Goal: Check status: Check status

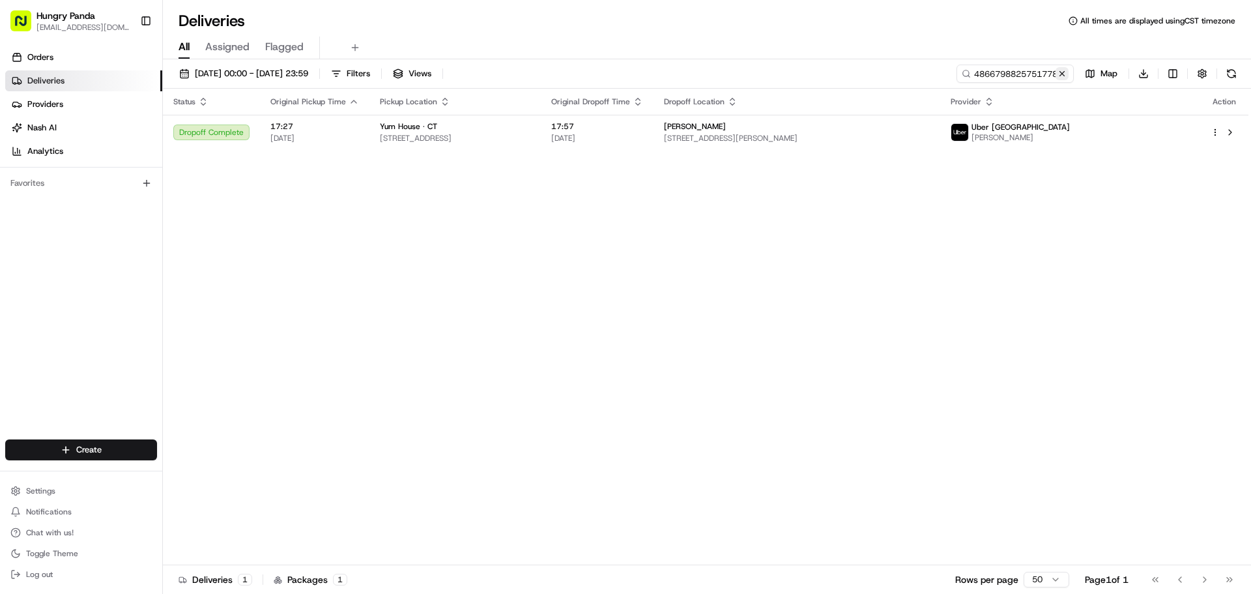
click at [1061, 72] on button at bounding box center [1062, 73] width 13 height 13
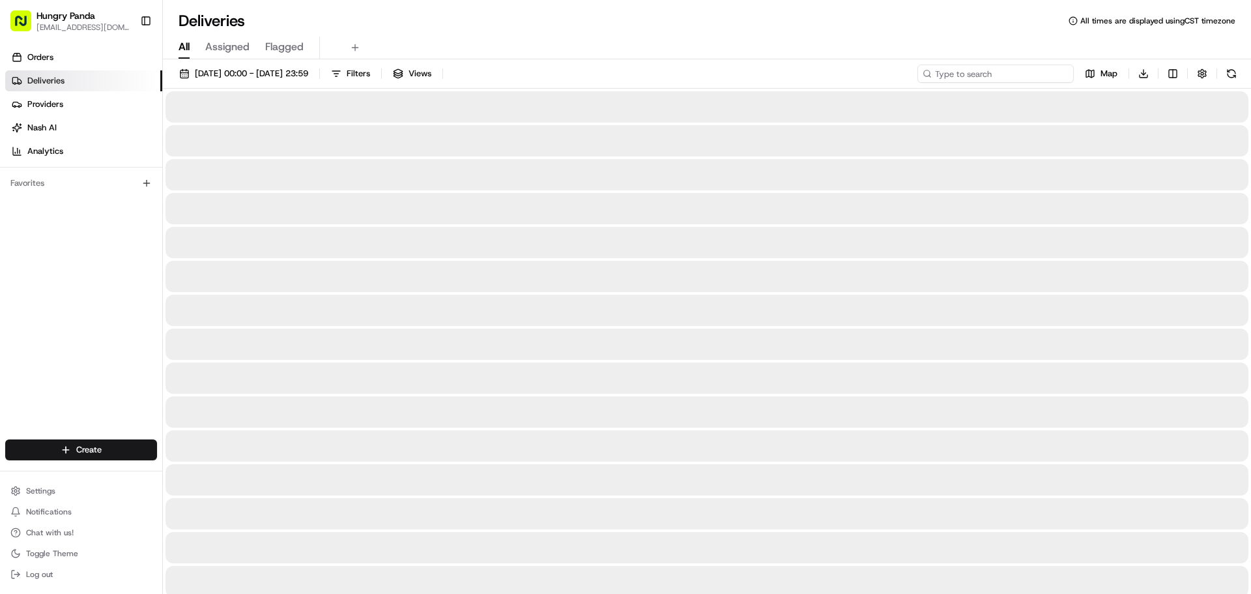
click at [1036, 71] on input at bounding box center [996, 74] width 156 height 18
paste input "6760708875352765401203"
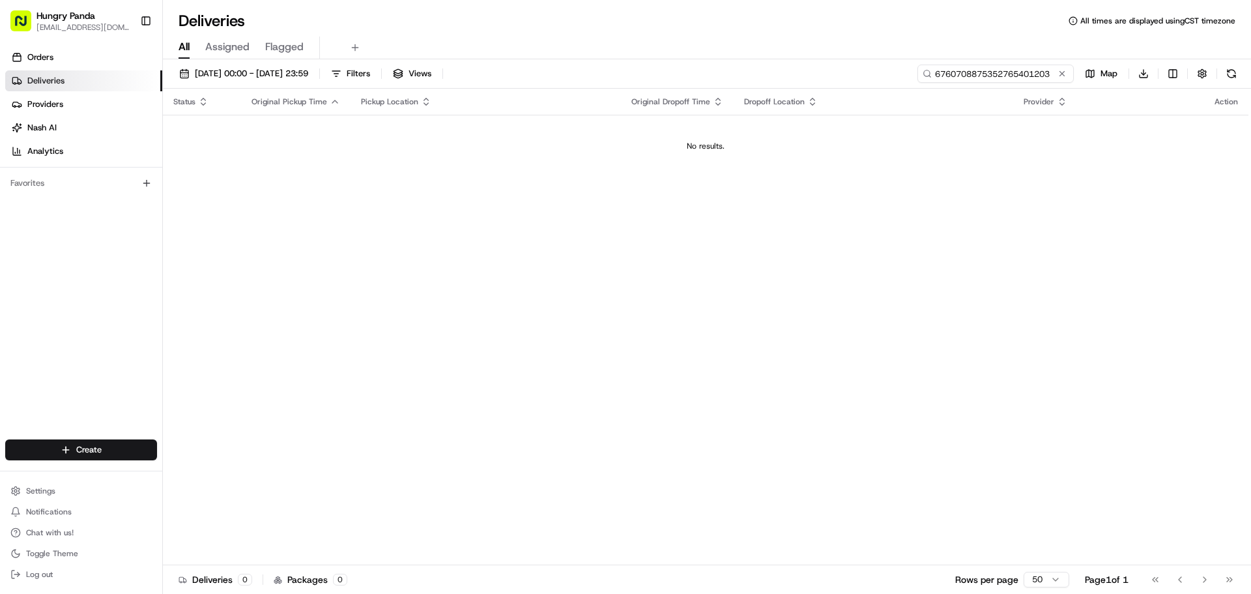
click at [936, 76] on input "6760708875352765401203" at bounding box center [996, 74] width 156 height 18
type input "6760708875352765401203"
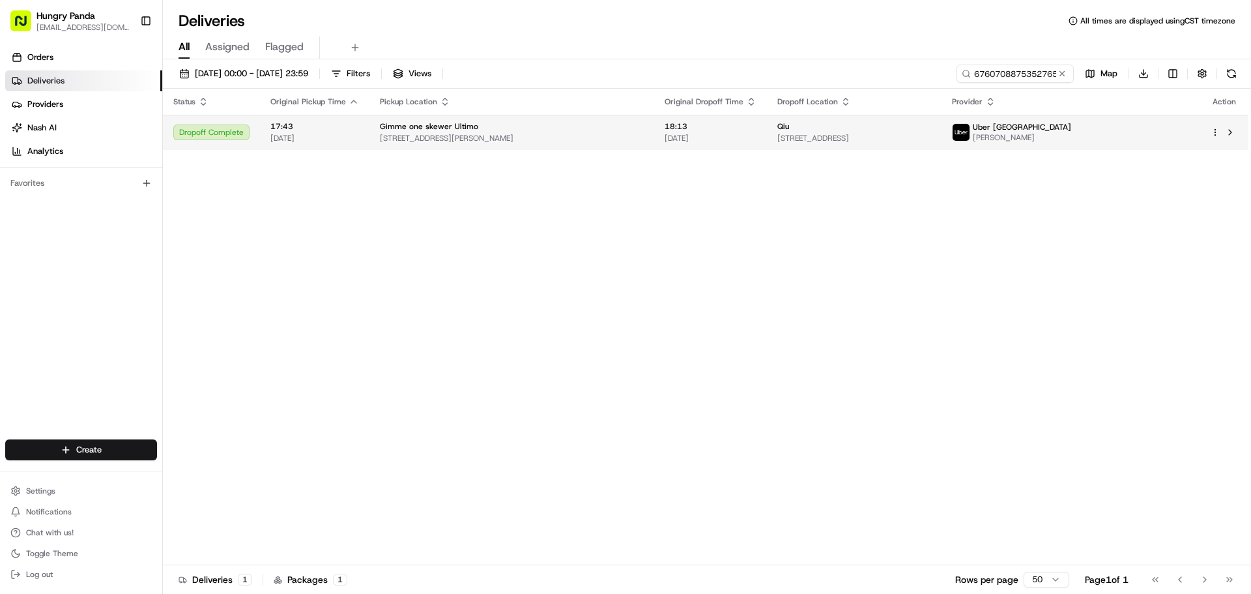
click at [1071, 138] on span "[PERSON_NAME]" at bounding box center [1022, 137] width 98 height 10
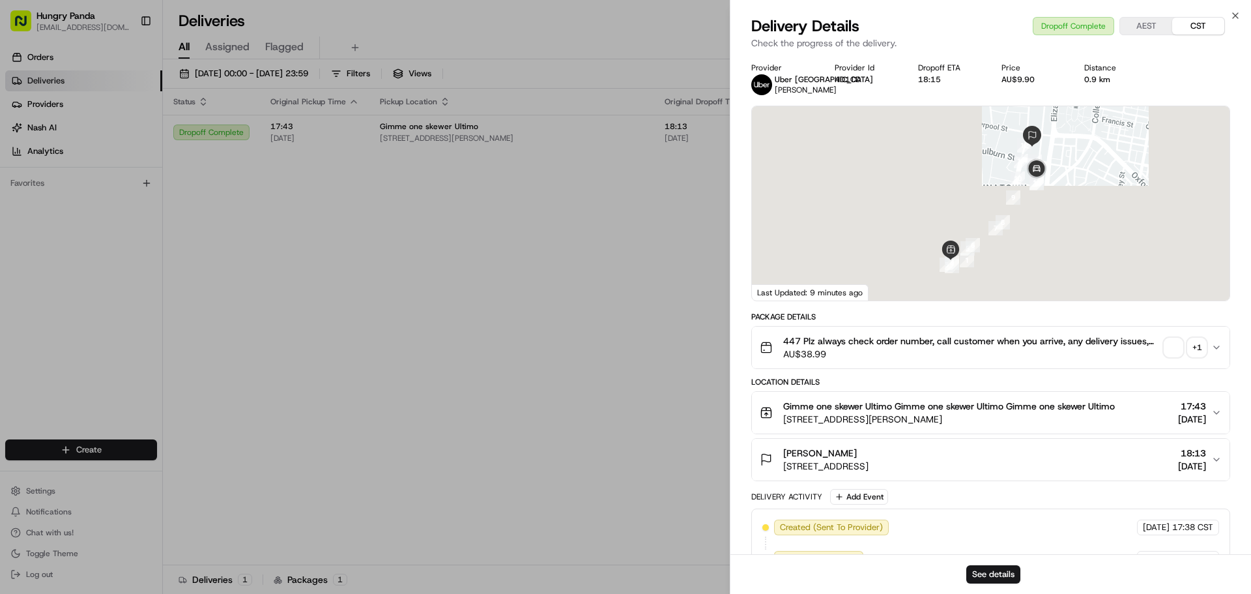
click at [1202, 349] on div "+ 1" at bounding box center [1197, 347] width 18 height 18
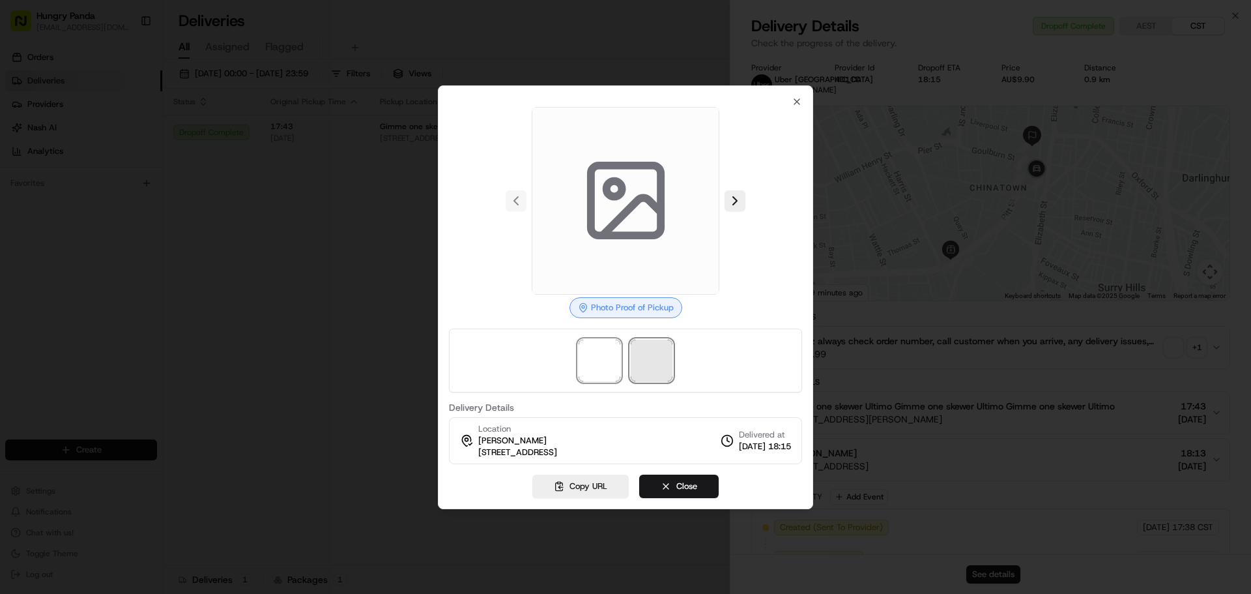
click at [649, 349] on span at bounding box center [652, 361] width 42 height 42
click at [611, 360] on span at bounding box center [600, 361] width 42 height 42
click at [650, 360] on img at bounding box center [652, 361] width 42 height 42
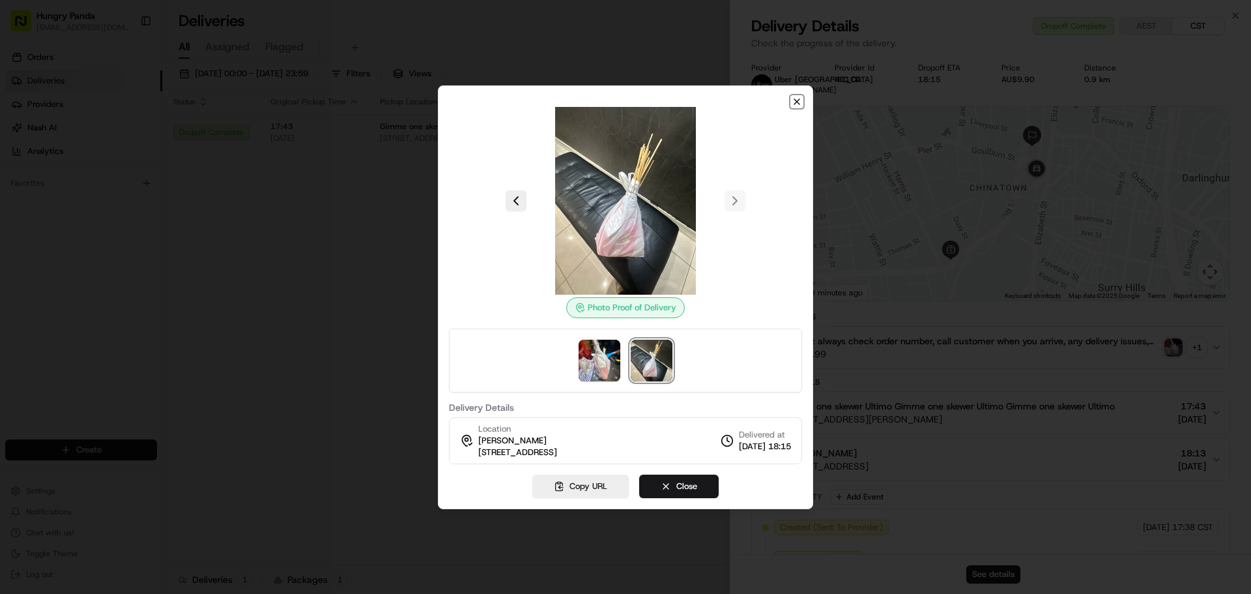
click at [799, 102] on icon "button" at bounding box center [797, 101] width 10 height 10
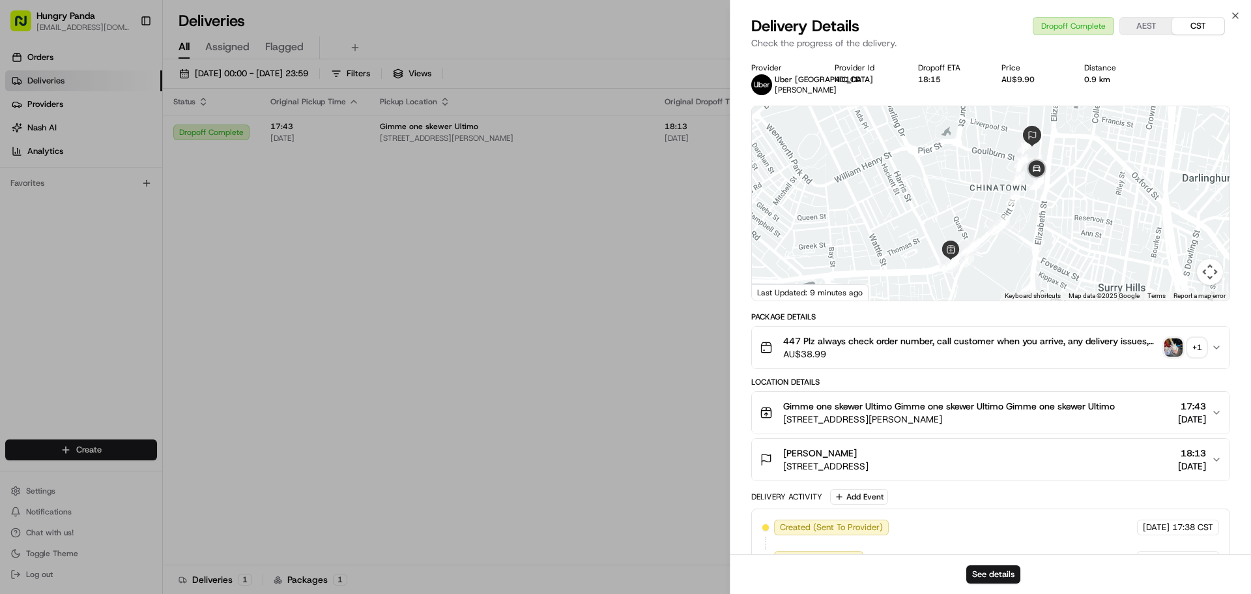
drag, startPoint x: 579, startPoint y: 240, endPoint x: 862, endPoint y: 171, distance: 290.7
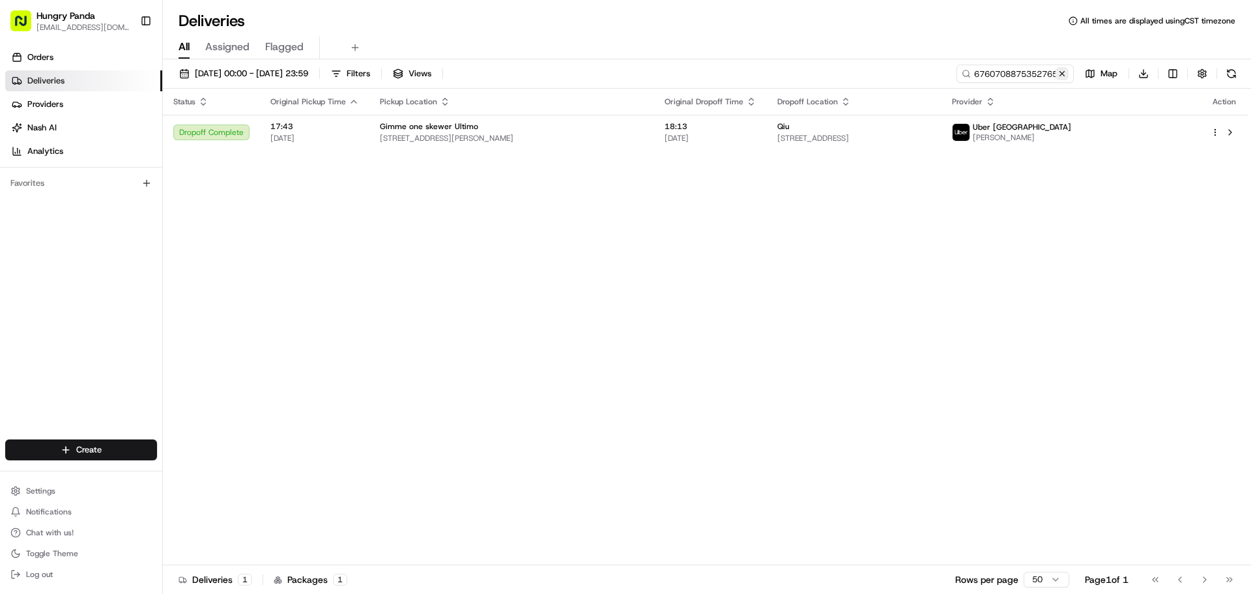
click at [1060, 74] on button at bounding box center [1062, 73] width 13 height 13
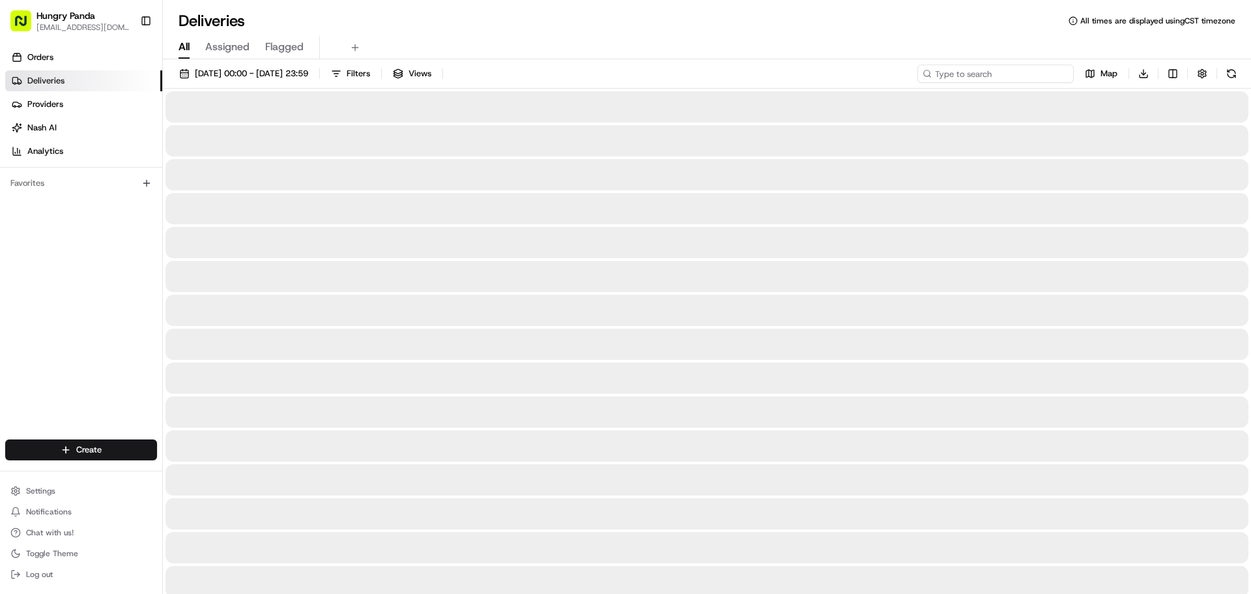
click at [1038, 75] on input at bounding box center [996, 74] width 156 height 18
paste input "636375345535773724213"
type input "636375345535773724213"
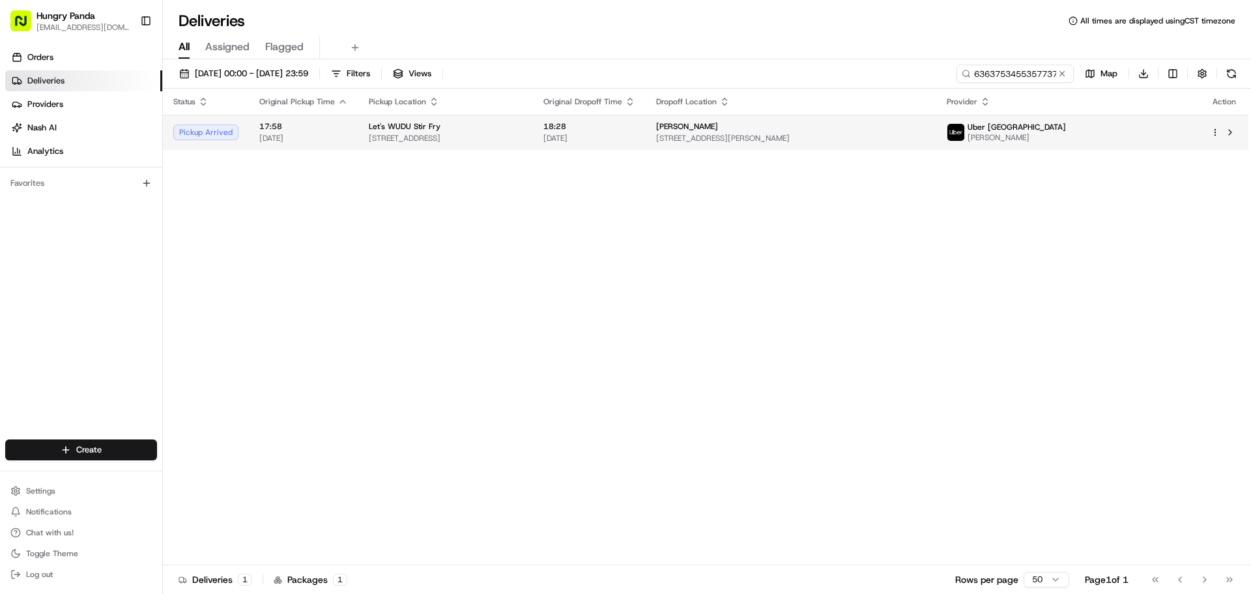
click at [1066, 124] on div "Uber [GEOGRAPHIC_DATA]" at bounding box center [1017, 127] width 98 height 10
